Goal: Use online tool/utility: Utilize a website feature to perform a specific function

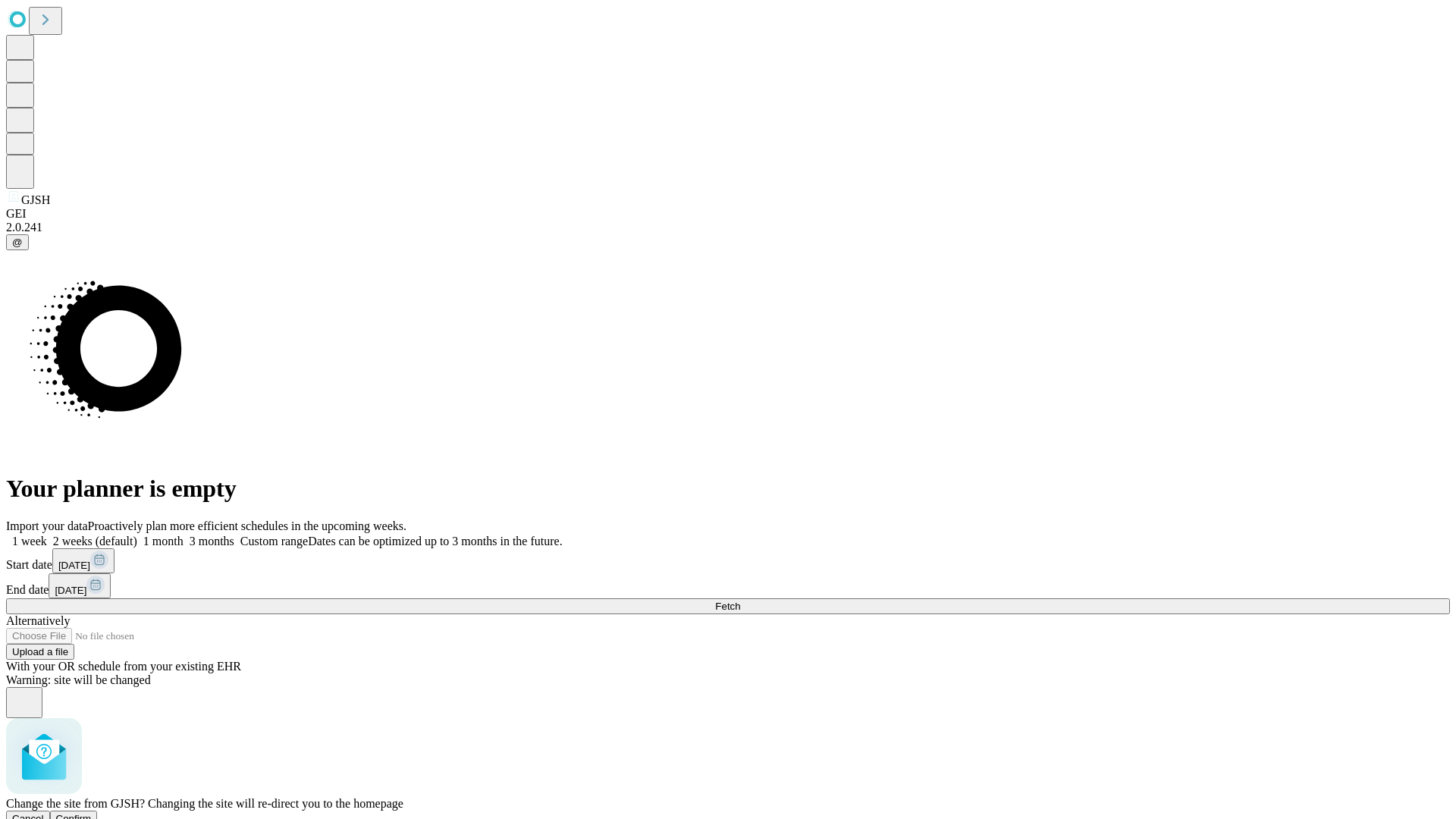
click at [91, 813] on span "Confirm" at bounding box center [73, 819] width 36 height 12
click at [184, 534] on label "1 month" at bounding box center [161, 540] width 46 height 13
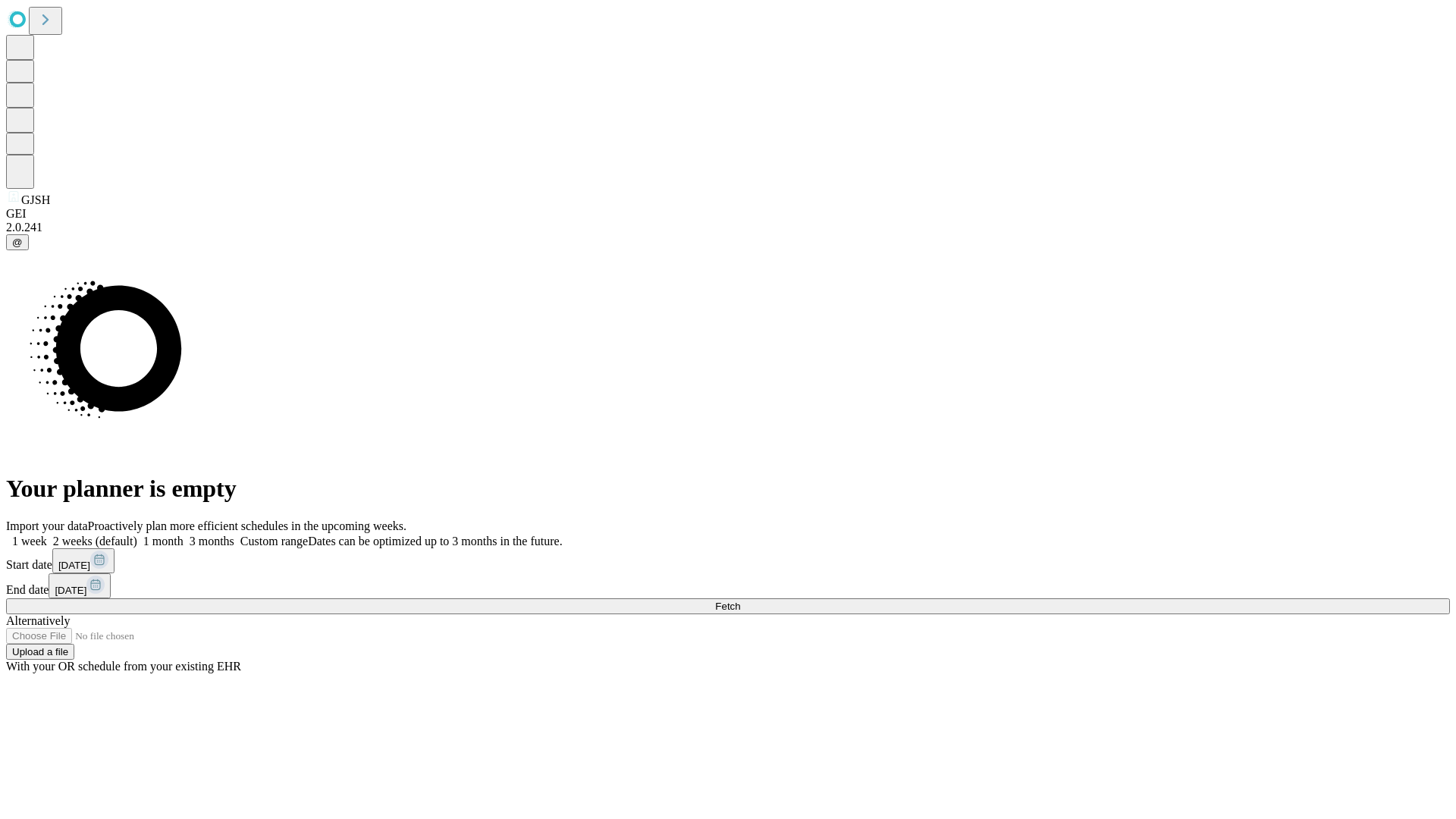
click at [740, 601] on span "Fetch" at bounding box center [728, 606] width 25 height 12
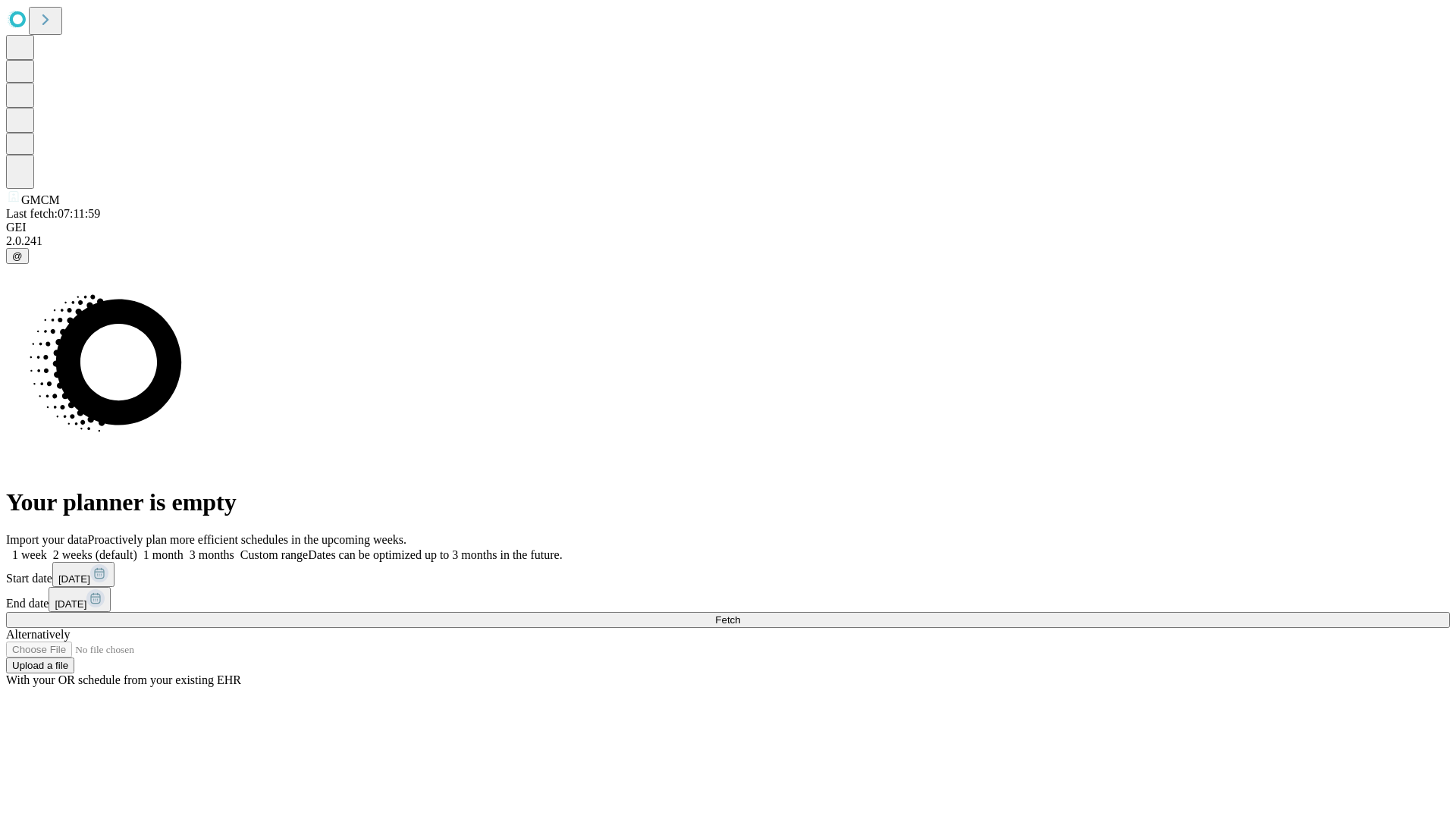
click at [740, 614] on span "Fetch" at bounding box center [728, 620] width 25 height 12
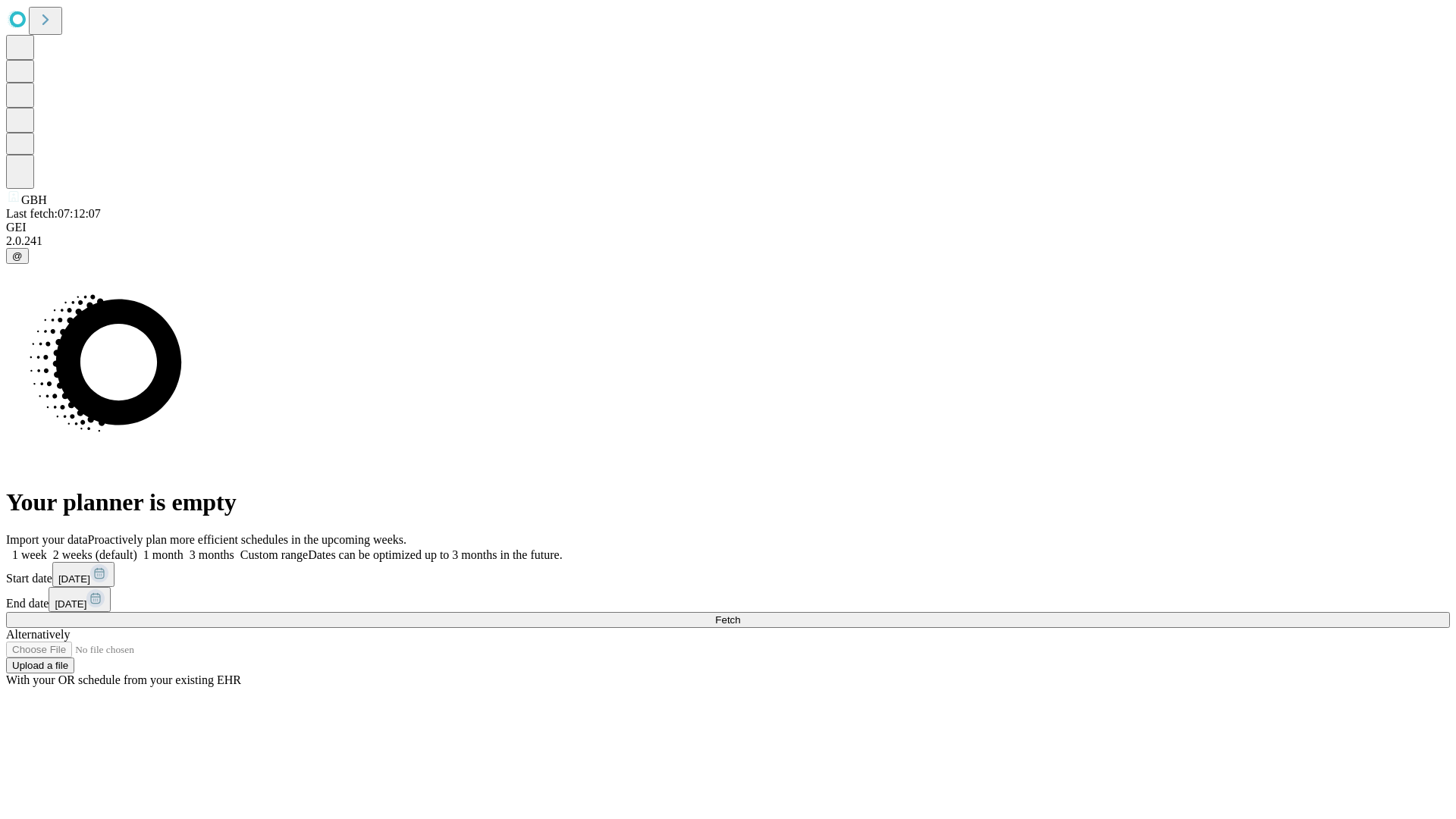
click at [184, 549] on label "1 month" at bounding box center [161, 554] width 46 height 13
click at [740, 614] on span "Fetch" at bounding box center [728, 620] width 25 height 12
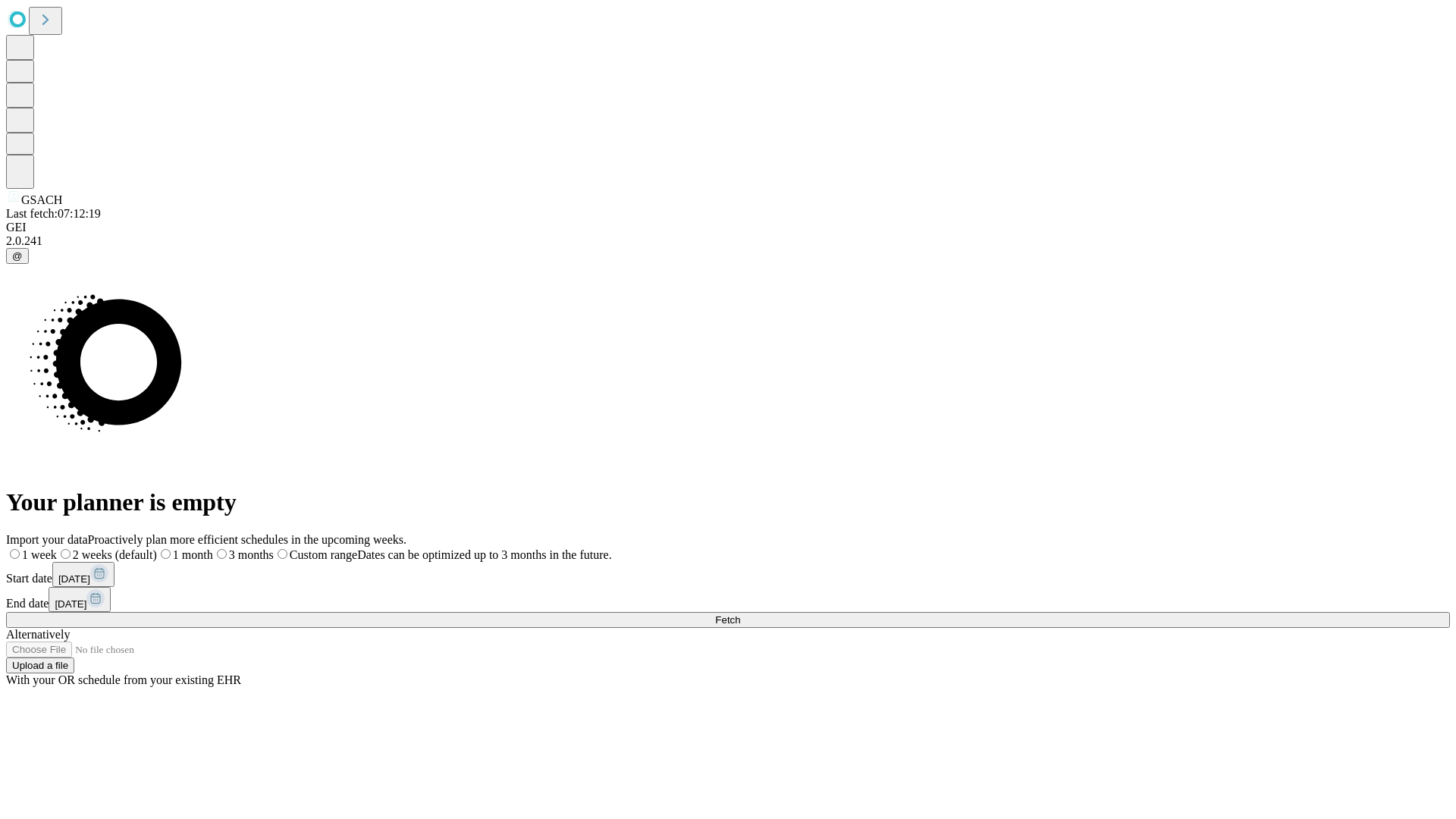
click at [213, 549] on label "1 month" at bounding box center [185, 554] width 56 height 13
click at [740, 614] on span "Fetch" at bounding box center [728, 620] width 25 height 12
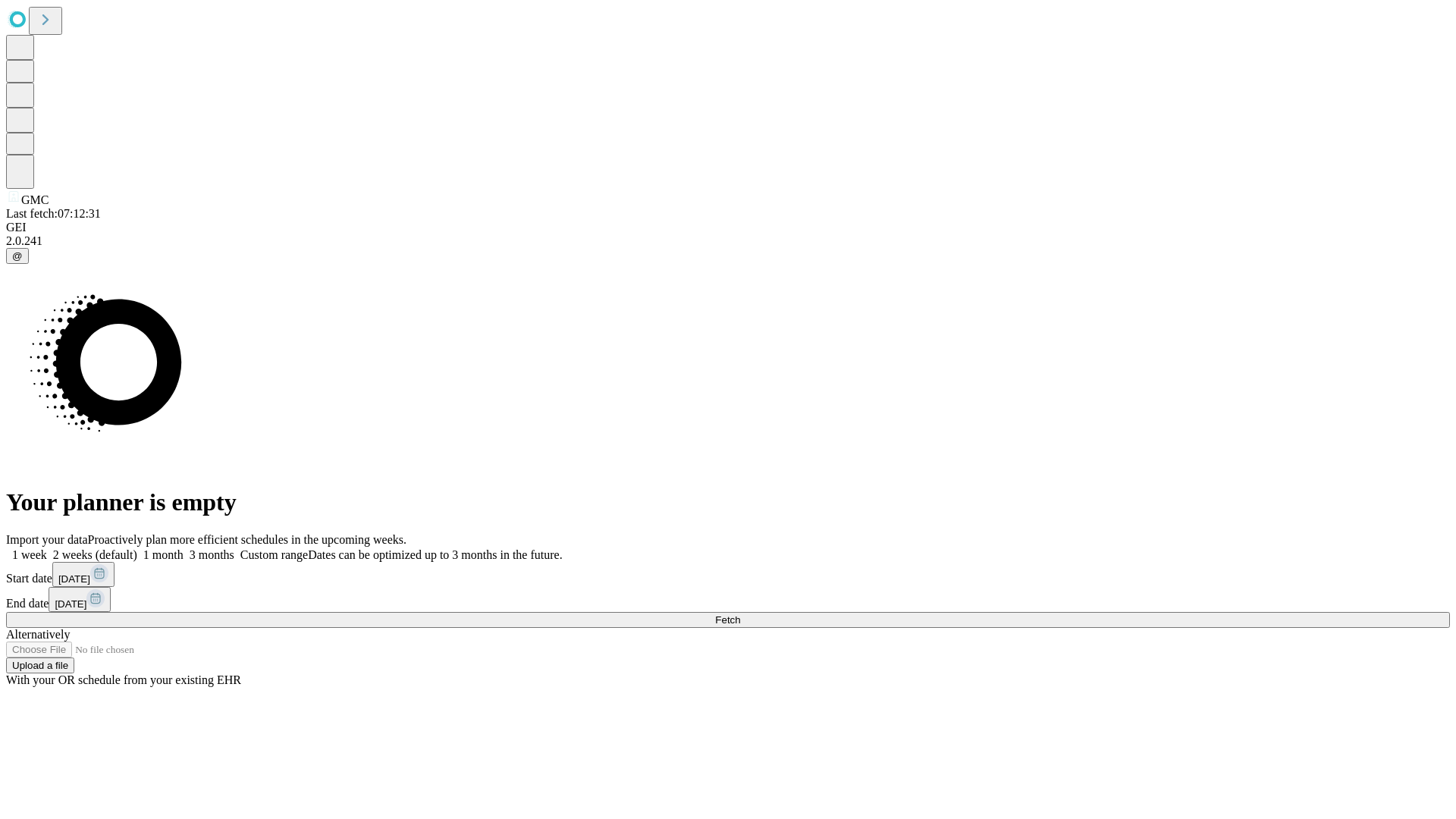
click at [184, 549] on label "1 month" at bounding box center [161, 554] width 46 height 13
click at [740, 614] on span "Fetch" at bounding box center [728, 620] width 25 height 12
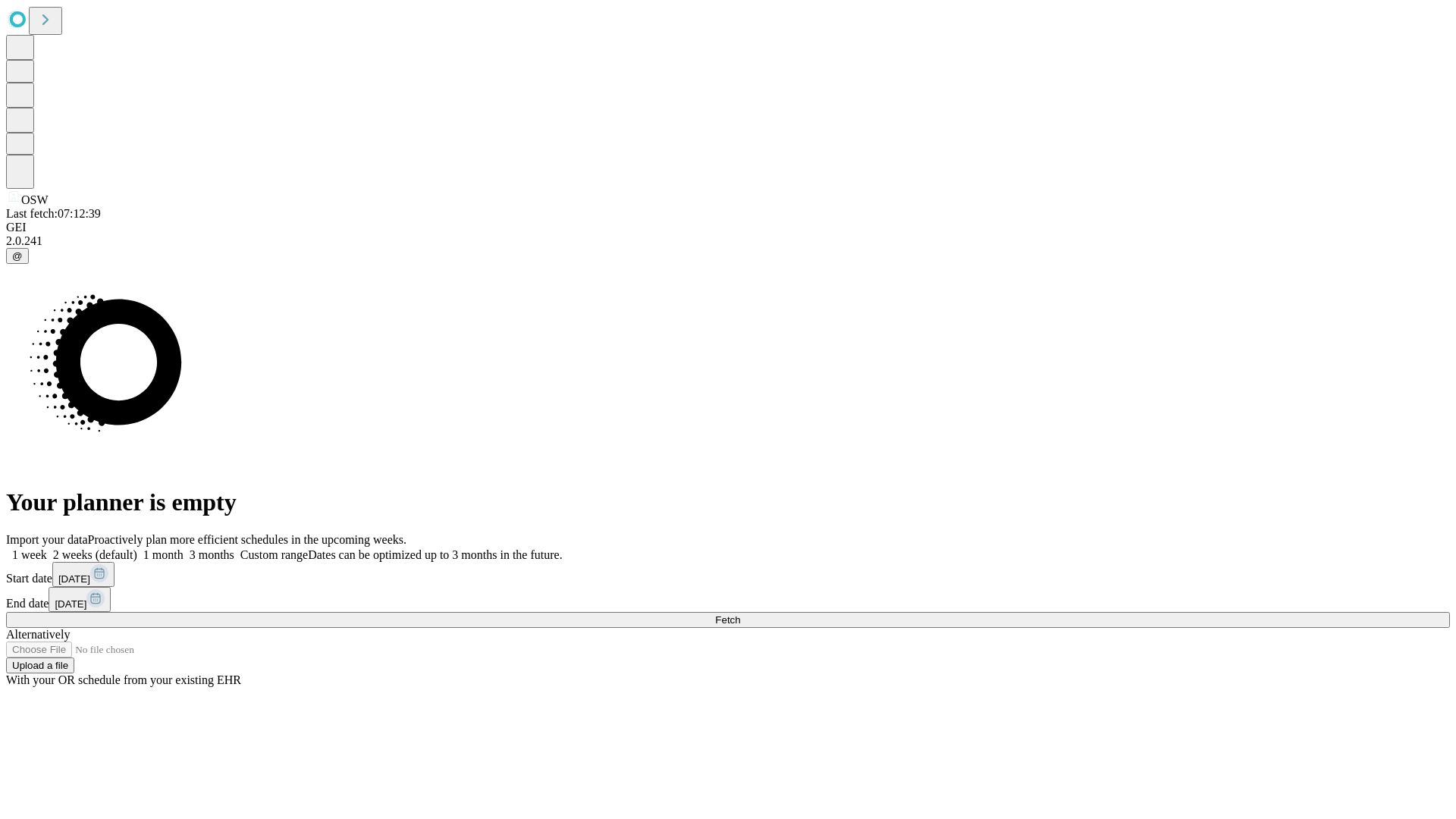
click at [184, 549] on label "1 month" at bounding box center [161, 554] width 46 height 13
click at [740, 614] on span "Fetch" at bounding box center [728, 620] width 25 height 12
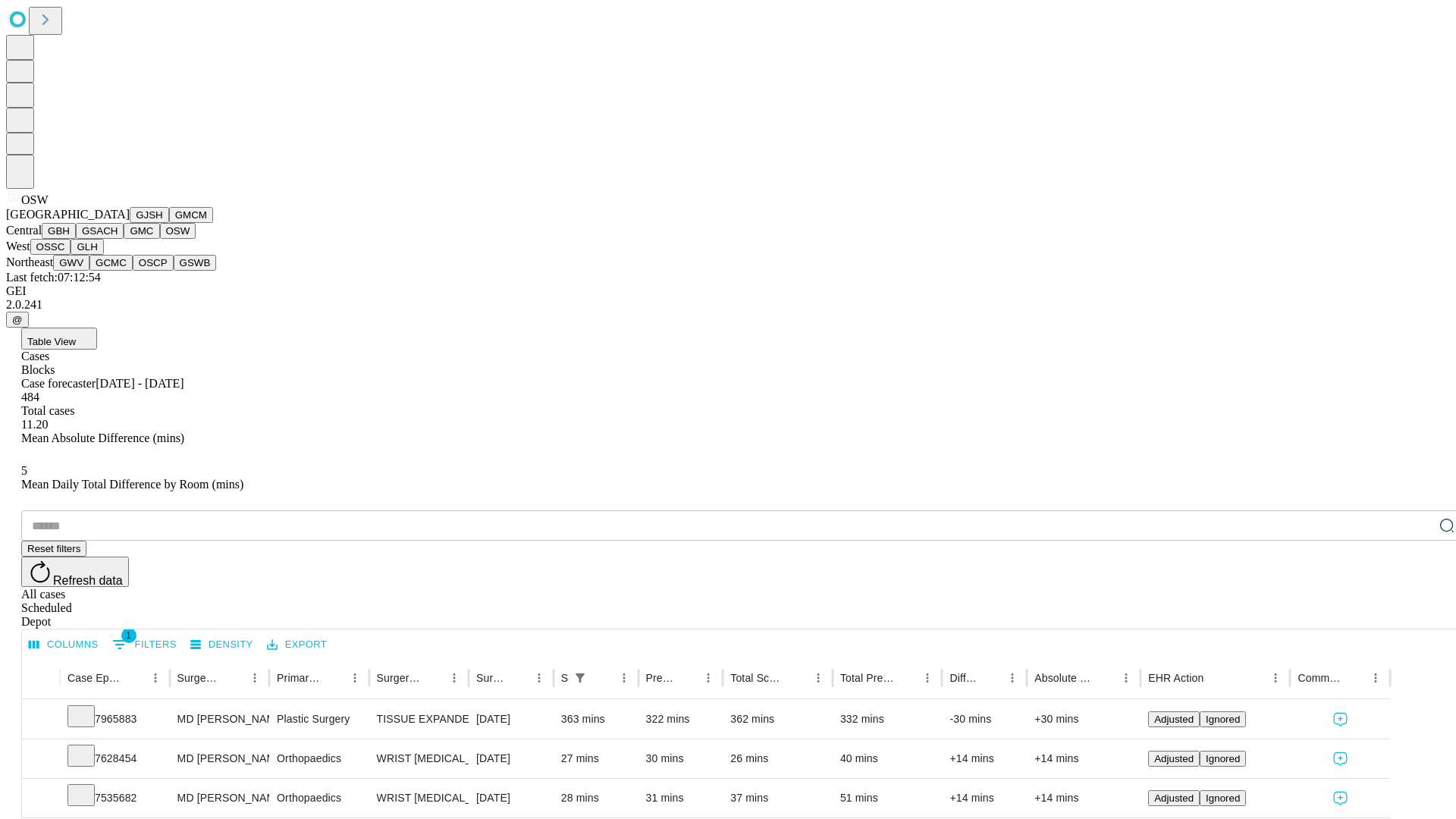
click at [71, 255] on button "OSSC" at bounding box center [51, 246] width 41 height 16
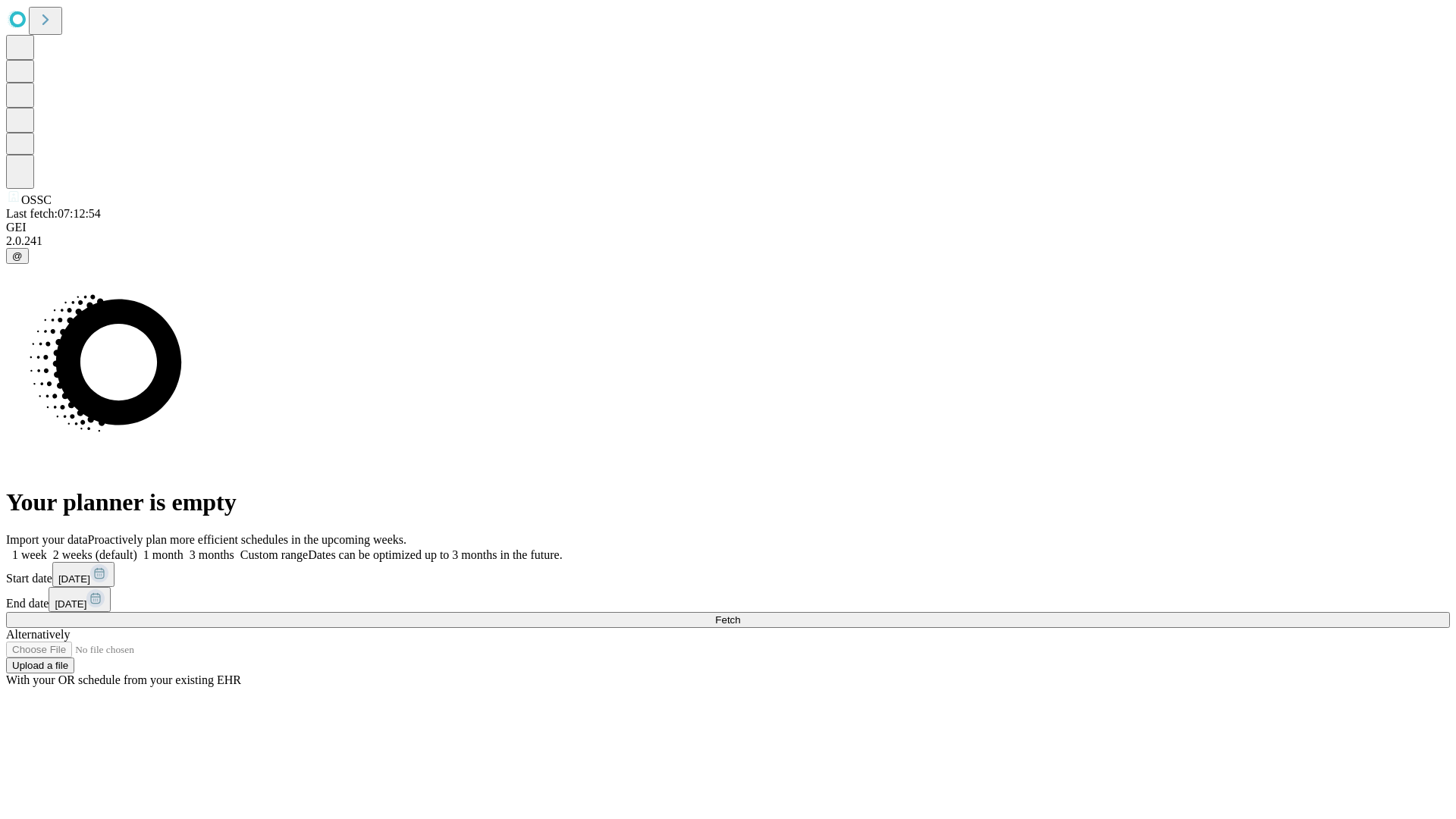
click at [184, 549] on label "1 month" at bounding box center [161, 554] width 46 height 13
click at [740, 614] on span "Fetch" at bounding box center [728, 620] width 25 height 12
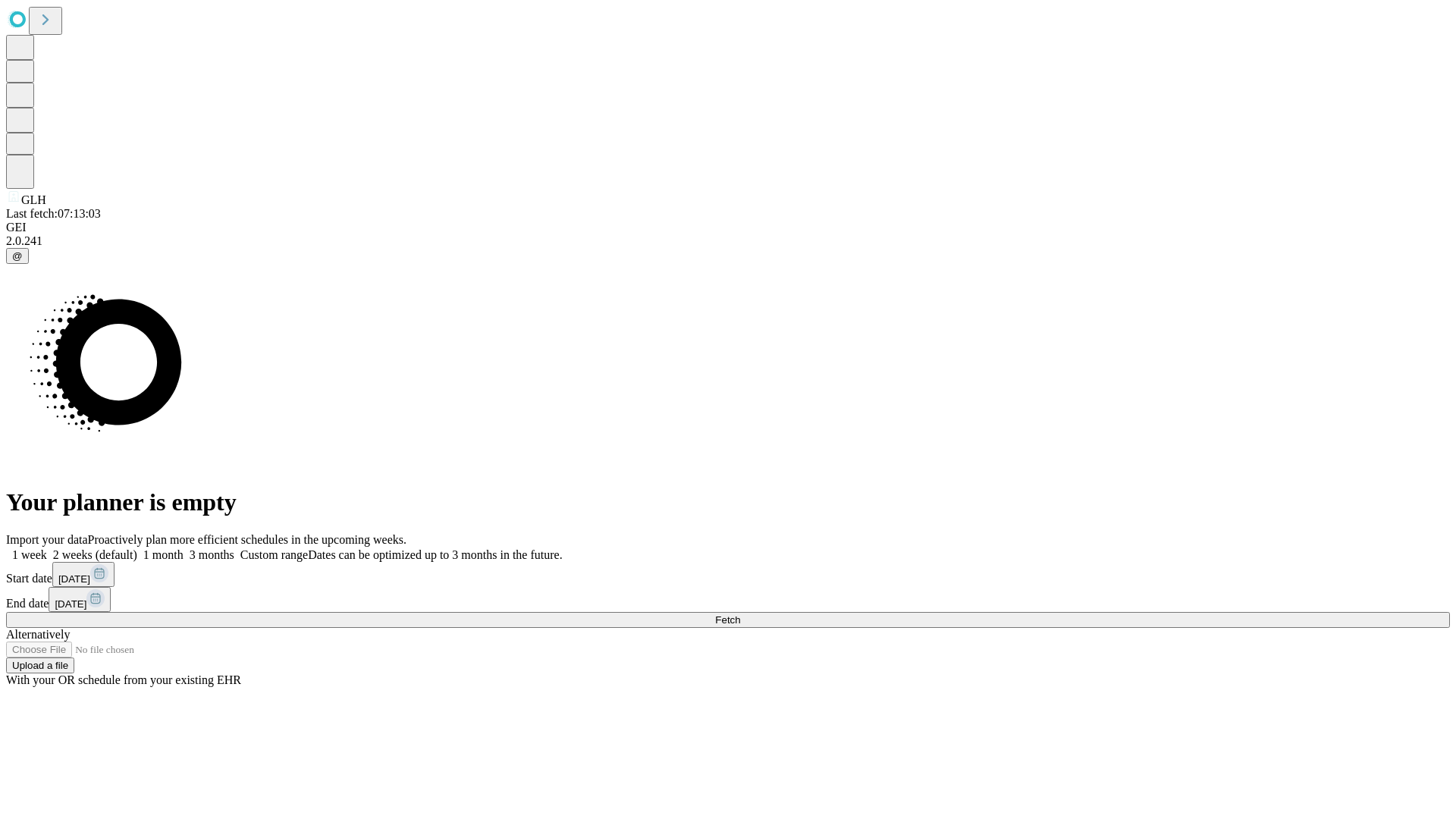
click at [184, 549] on label "1 month" at bounding box center [161, 554] width 46 height 13
click at [740, 614] on span "Fetch" at bounding box center [728, 620] width 25 height 12
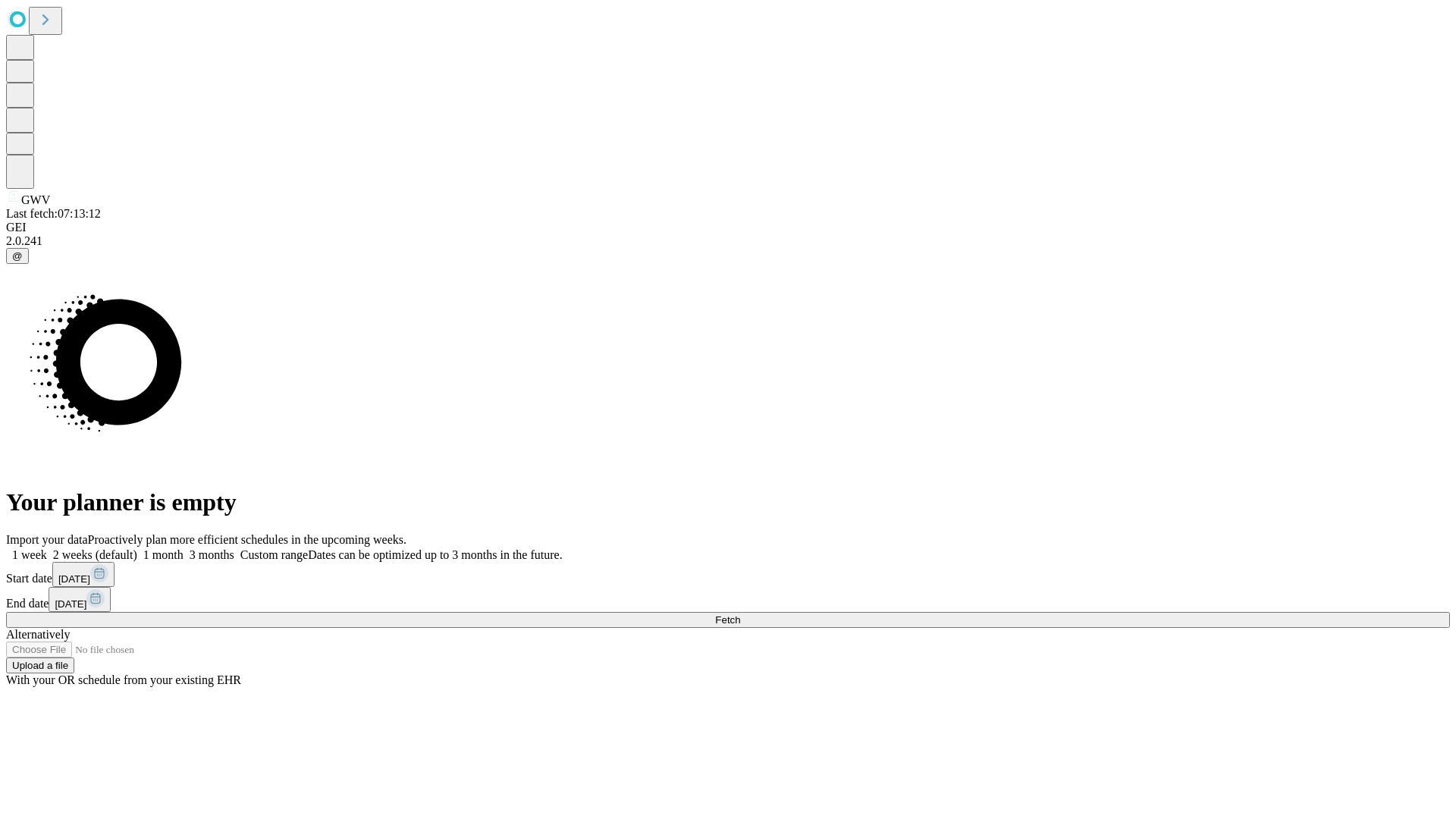
click at [184, 549] on label "1 month" at bounding box center [161, 554] width 46 height 13
click at [740, 614] on span "Fetch" at bounding box center [728, 620] width 25 height 12
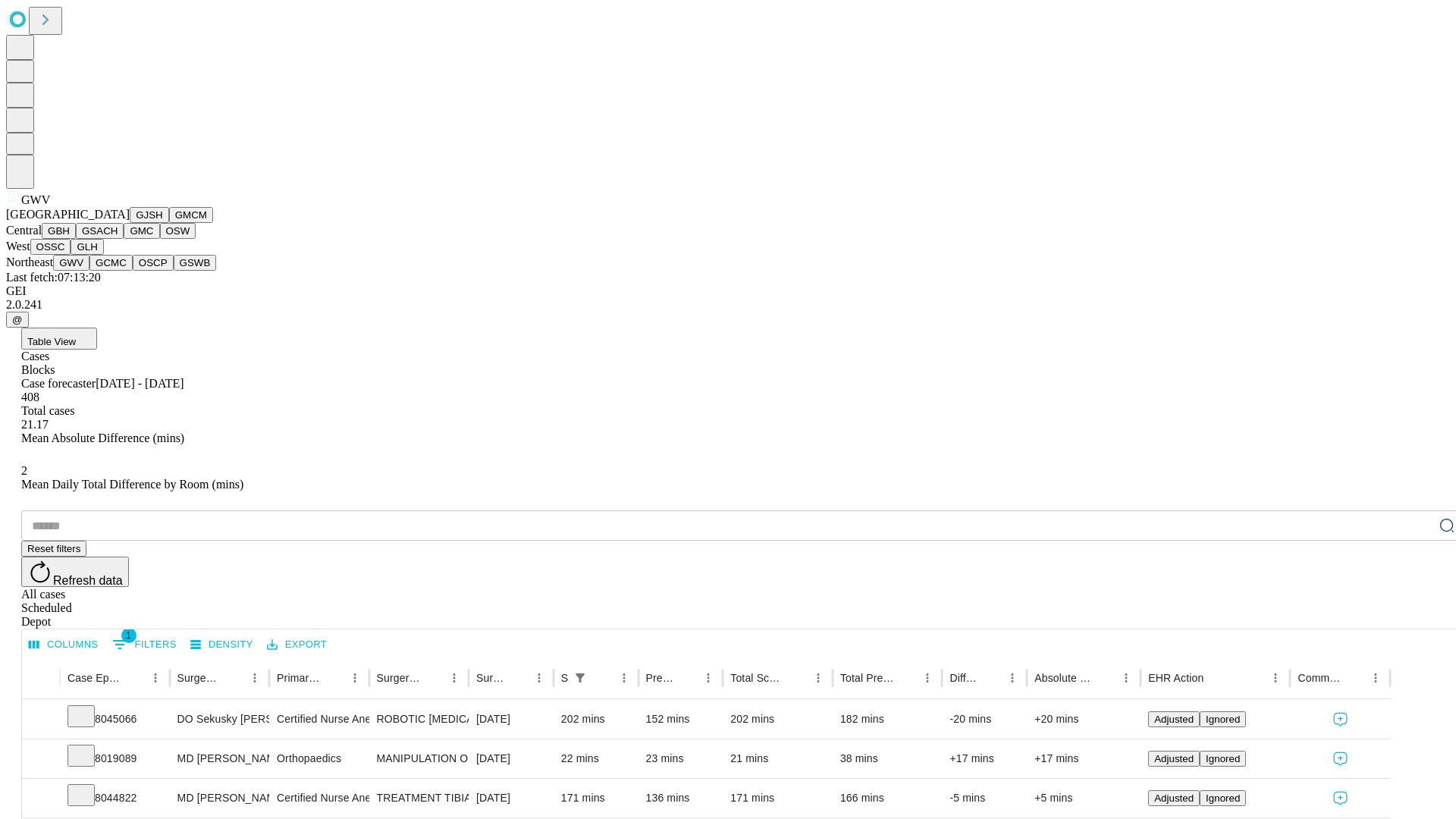
click at [117, 270] on button "GCMC" at bounding box center [111, 263] width 43 height 16
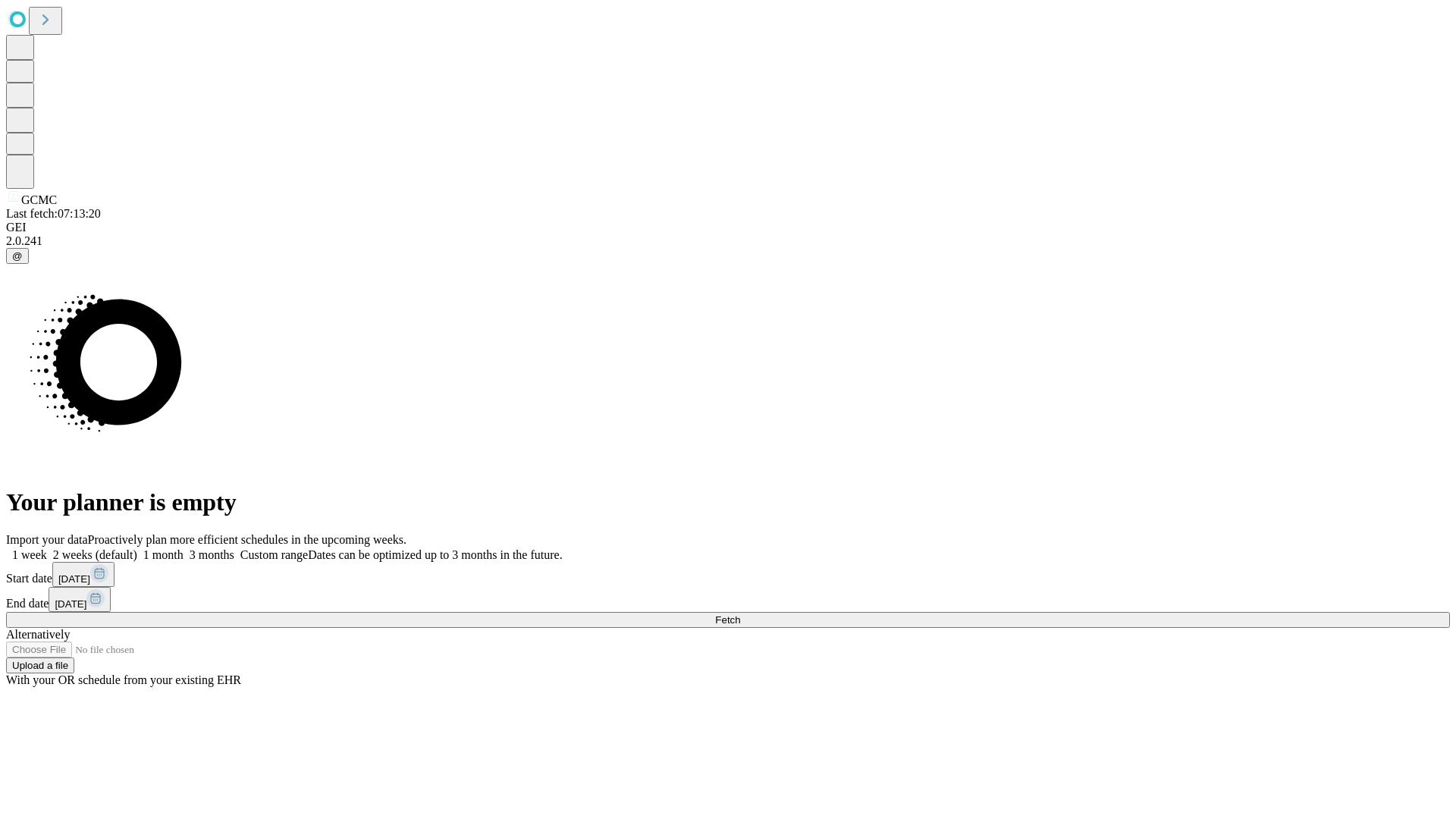
click at [184, 549] on label "1 month" at bounding box center [161, 554] width 46 height 13
click at [740, 614] on span "Fetch" at bounding box center [728, 620] width 25 height 12
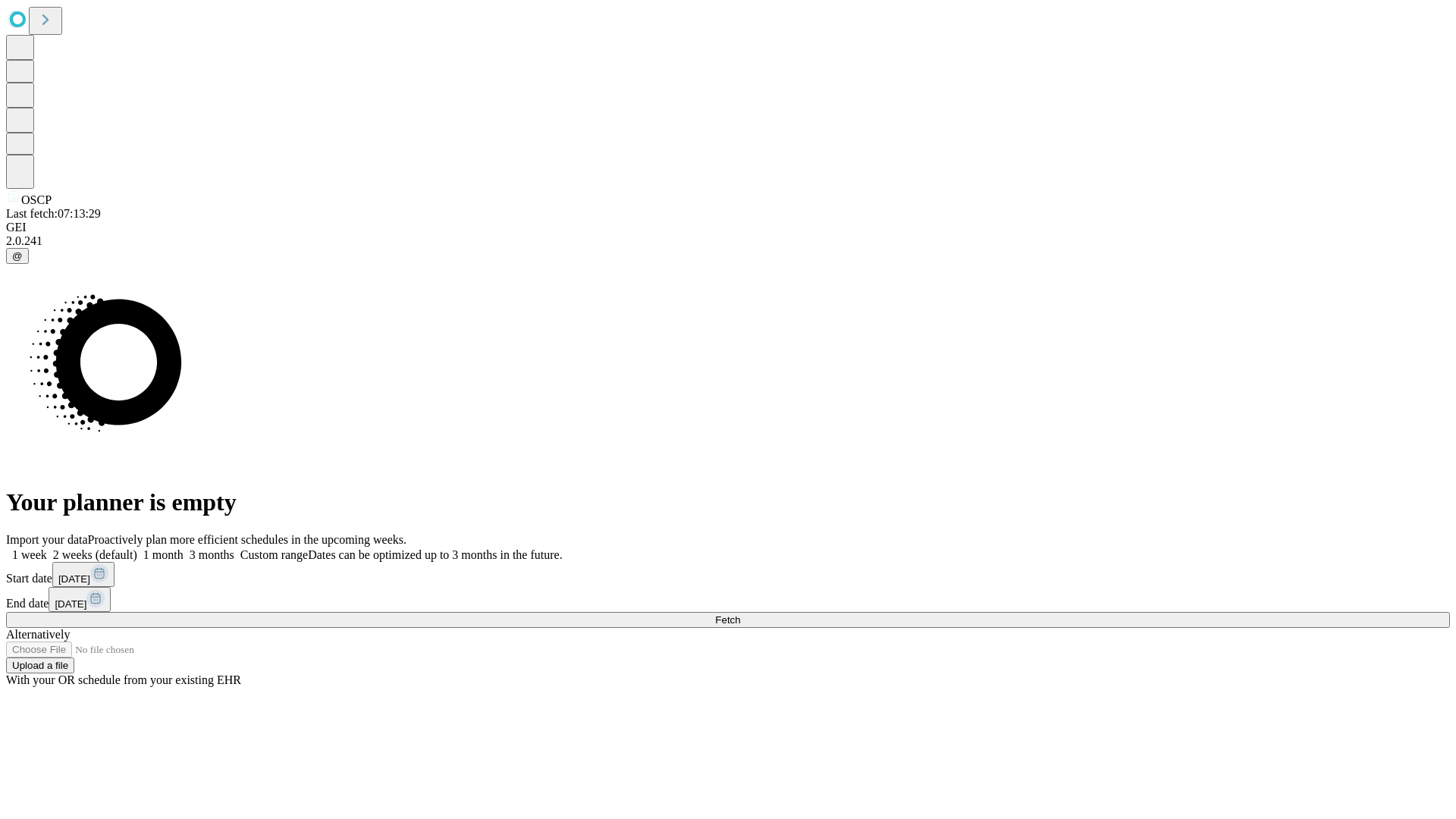
click at [184, 549] on label "1 month" at bounding box center [161, 554] width 46 height 13
click at [740, 614] on span "Fetch" at bounding box center [728, 620] width 25 height 12
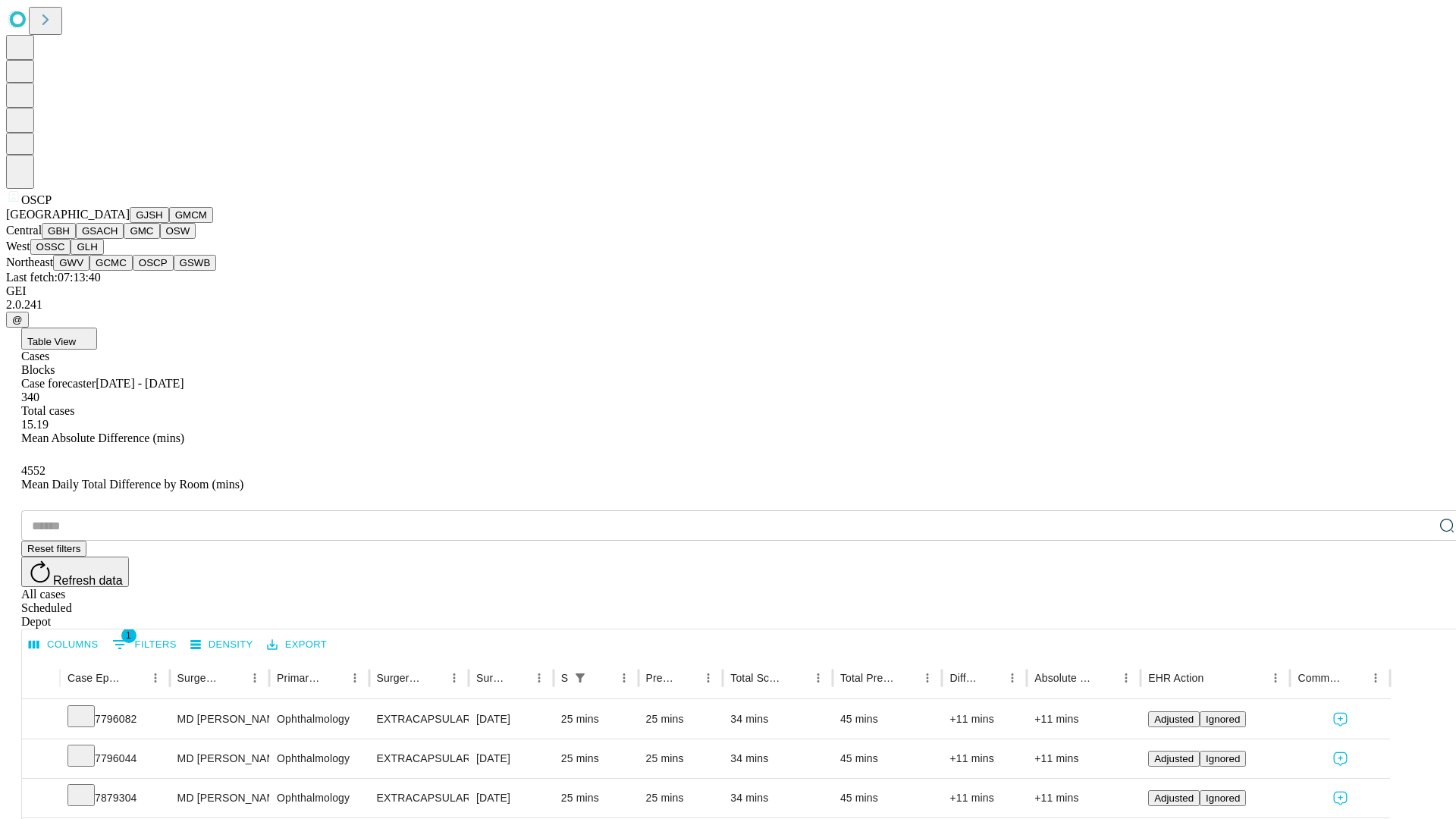
click at [173, 270] on button "GSWB" at bounding box center [194, 263] width 43 height 16
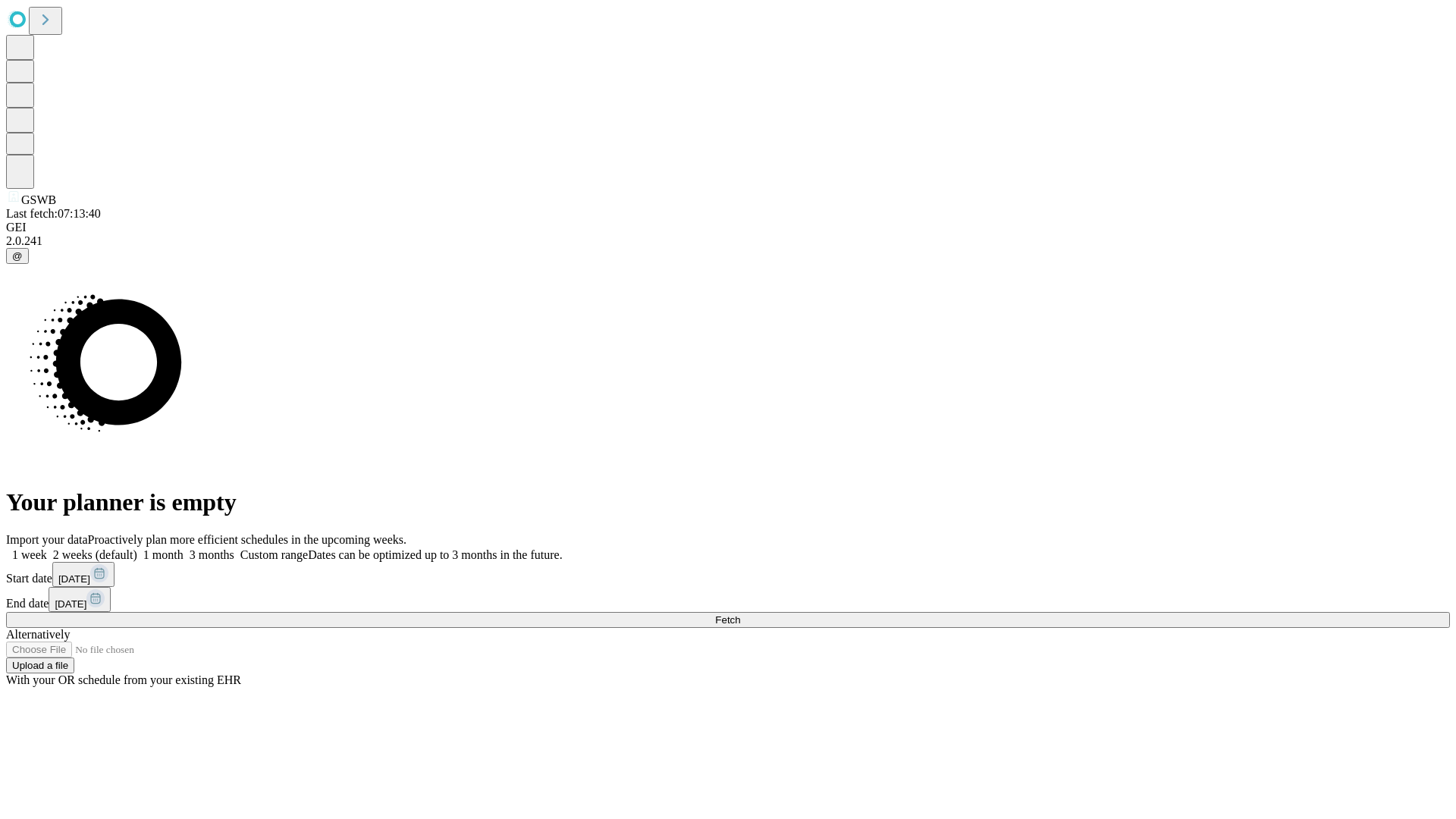
click at [184, 549] on label "1 month" at bounding box center [161, 554] width 46 height 13
click at [740, 614] on span "Fetch" at bounding box center [728, 620] width 25 height 12
